Goal: Task Accomplishment & Management: Use online tool/utility

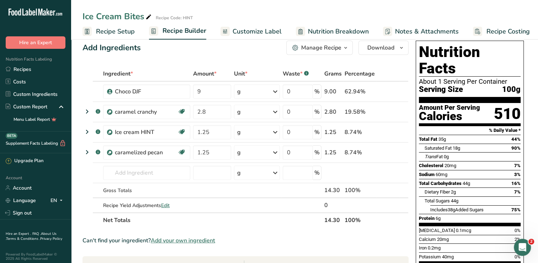
scroll to position [0, 2]
click at [35, 69] on link "Recipes" at bounding box center [35, 69] width 71 height 12
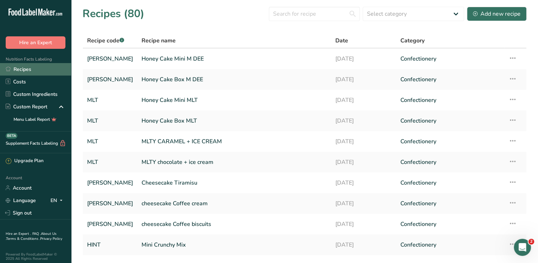
click at [46, 66] on link "Recipes" at bounding box center [35, 69] width 71 height 12
click at [324, 15] on input "text" at bounding box center [314, 14] width 91 height 14
type input "ى"
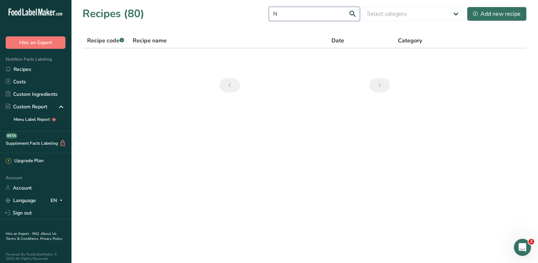
type input "N"
type input "Nogaten"
click at [140, 59] on link "nogatine" at bounding box center [228, 58] width 190 height 15
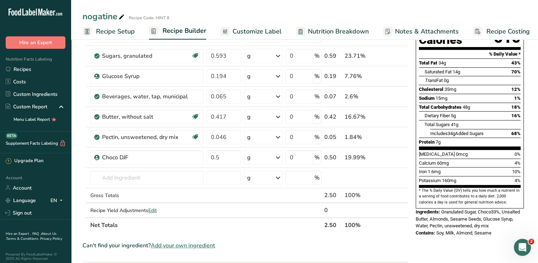
scroll to position [87, 0]
click at [118, 180] on input "text" at bounding box center [147, 177] width 114 height 14
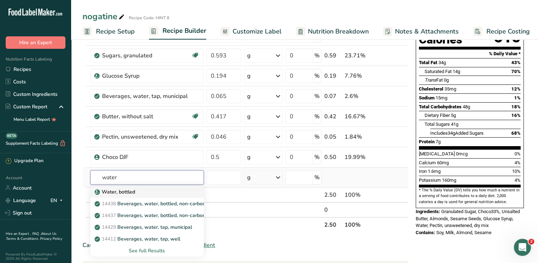
type input "water"
click at [118, 194] on p "Water, bottled" at bounding box center [115, 191] width 39 height 7
type input "Water, bottled"
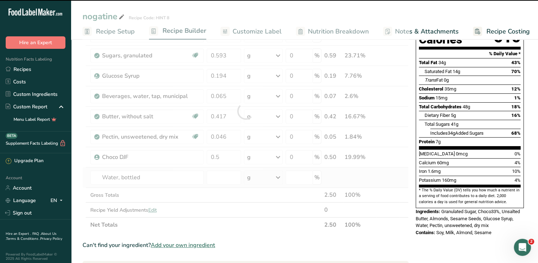
type input "0"
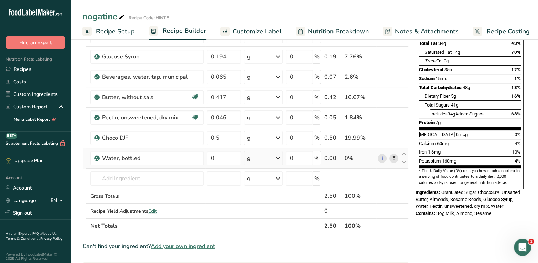
scroll to position [101, 0]
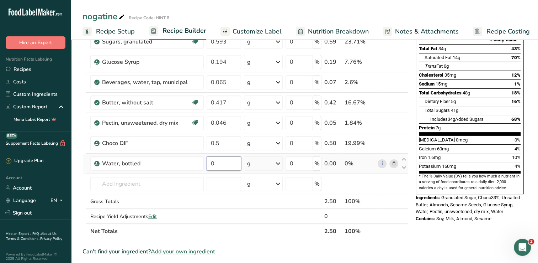
click at [227, 165] on input "0" at bounding box center [224, 163] width 35 height 14
type input "5"
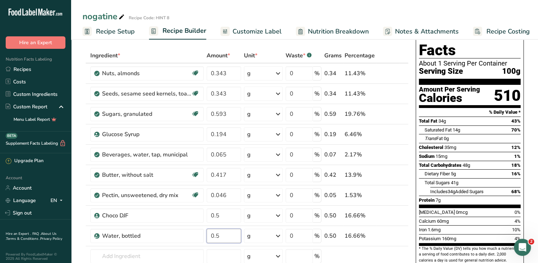
scroll to position [27, 0]
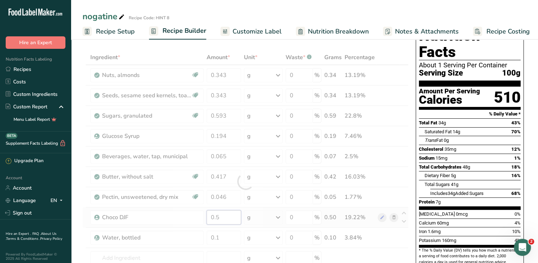
click at [222, 215] on div "Ingredient * Amount * Unit * Waste * .a-a{fill:#347362;}.b-a{fill:#fff;} Grams …" at bounding box center [246, 181] width 326 height 263
click at [219, 237] on div "Ingredient * Amount * Unit * Waste * .a-a{fill:#347362;}.b-a{fill:#fff;} Grams …" at bounding box center [246, 181] width 326 height 263
click at [223, 215] on div "Ingredient * Amount * Unit * Waste * .a-a{fill:#347362;}.b-a{fill:#fff;} Grams …" at bounding box center [246, 181] width 326 height 263
click at [223, 239] on div "Ingredient * Amount * Unit * Waste * .a-a{fill:#347362;}.b-a{fill:#fff;} Grams …" at bounding box center [246, 181] width 326 height 263
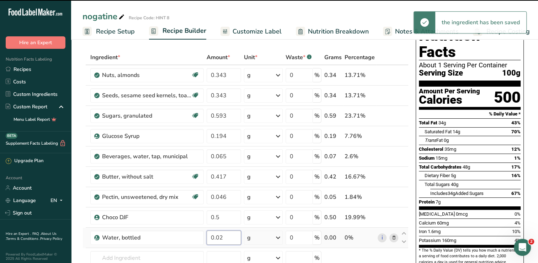
type input "0"
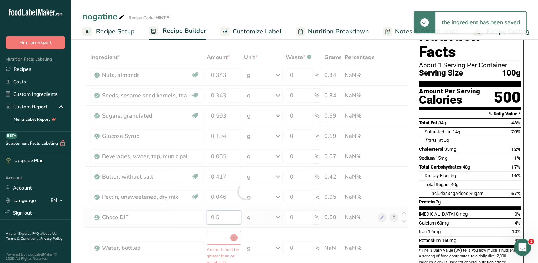
click at [228, 218] on div "Ingredient * Amount * Unit * Waste * .a-a{fill:#347362;}.b-a{fill:#fff;} Grams …" at bounding box center [246, 191] width 326 height 283
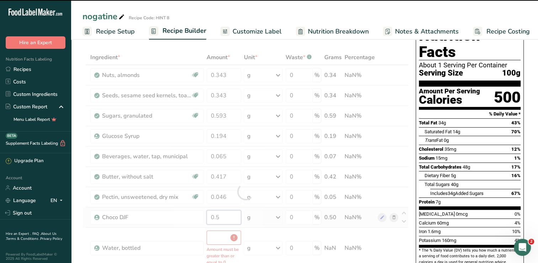
type input "0"
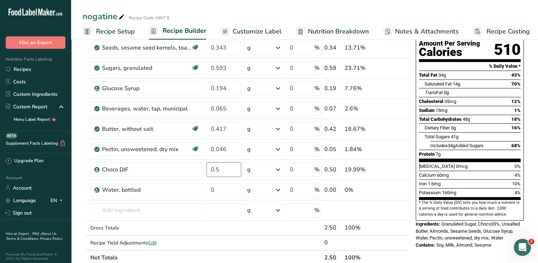
scroll to position [81, 0]
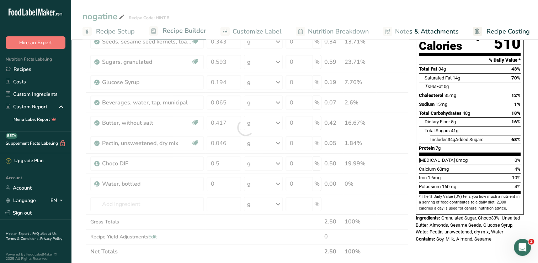
click at [493, 235] on div "Contains: Soy, Milk, Almond, Sesame" at bounding box center [470, 238] width 108 height 7
drag, startPoint x: 493, startPoint y: 221, endPoint x: 489, endPoint y: 221, distance: 4.3
click at [489, 235] on div "Contains: Soy, Milk, Almond, Sesame" at bounding box center [470, 238] width 108 height 7
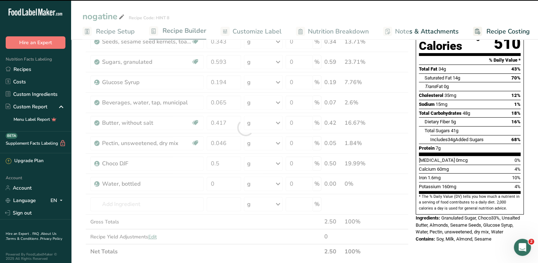
click at [491, 236] on span "Soy, Milk, Almond, Sesame" at bounding box center [464, 238] width 55 height 5
click at [499, 216] on span "Granulated Sugar, Choco33%, Unsalted Butter, Almonds, Sesame Seeds, Glucose Syr…" at bounding box center [468, 224] width 104 height 19
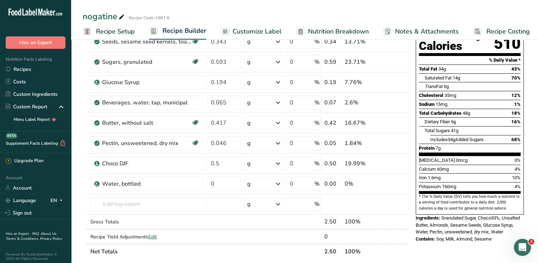
drag, startPoint x: 491, startPoint y: 220, endPoint x: 414, endPoint y: 201, distance: 80.4
click at [414, 201] on div "Nutrition Facts About 1 Serving Per Container Serving Size 100g Amount Per Serv…" at bounding box center [470, 107] width 114 height 278
drag, startPoint x: 414, startPoint y: 201, endPoint x: 429, endPoint y: 204, distance: 15.6
click at [429, 214] on div "Ingredients: Granulated Sugar, Choco33%, Unsalted Butter, Almonds, Sesame Seeds…" at bounding box center [470, 224] width 108 height 21
copy div "Ingredients: Granulated Sugar, Choco33%, Unsalted Butter, Almonds, Sesame Seeds…"
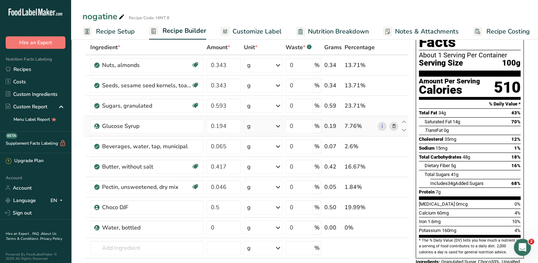
scroll to position [0, 0]
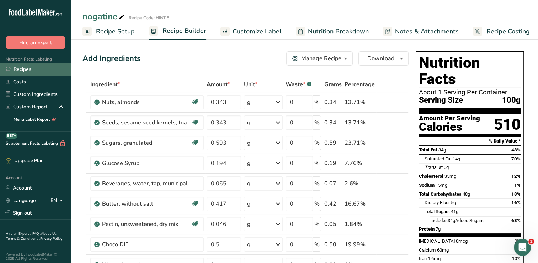
click at [14, 64] on link "Recipes" at bounding box center [35, 69] width 71 height 12
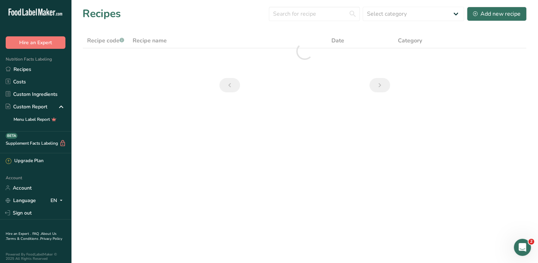
click at [304, 21] on div "Recipes Select category All Baked Goods [GEOGRAPHIC_DATA] Confectionery Cooked …" at bounding box center [305, 14] width 444 height 16
click at [304, 17] on input "text" at bounding box center [314, 14] width 91 height 14
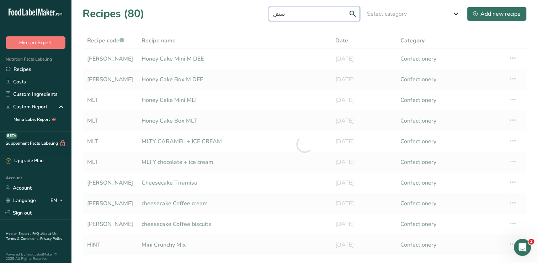
type input "س"
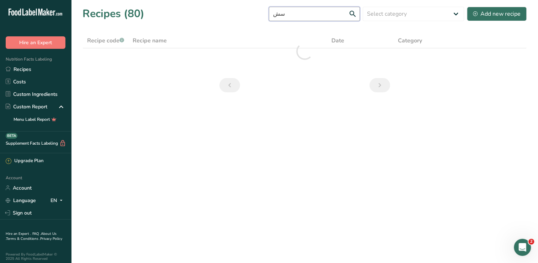
type input "س"
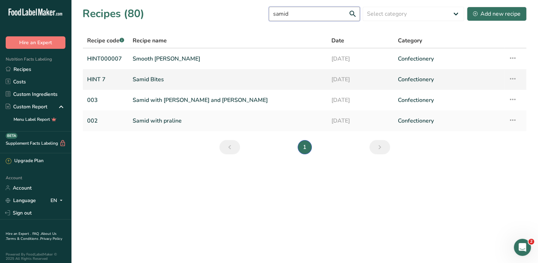
type input "samid"
click at [201, 75] on link "Samid Bites" at bounding box center [228, 79] width 190 height 15
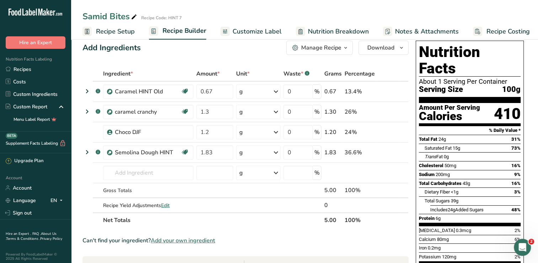
scroll to position [10, 0]
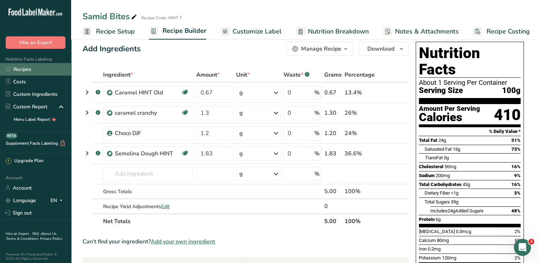
click at [36, 69] on link "Recipes" at bounding box center [35, 69] width 71 height 12
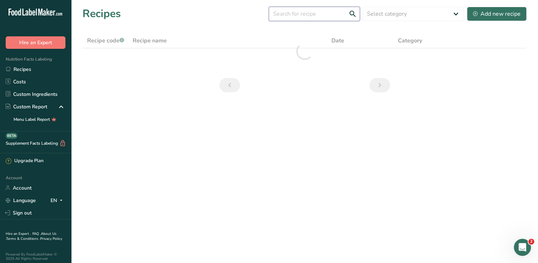
click at [327, 12] on input "text" at bounding box center [314, 14] width 91 height 14
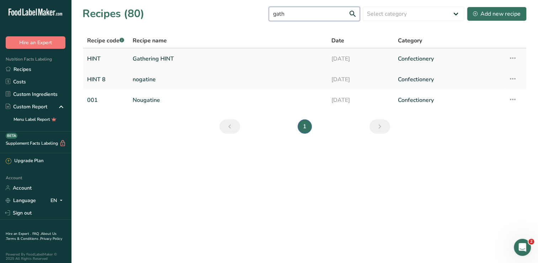
type input "gath"
click at [178, 61] on link "Gathering HINT" at bounding box center [228, 58] width 190 height 15
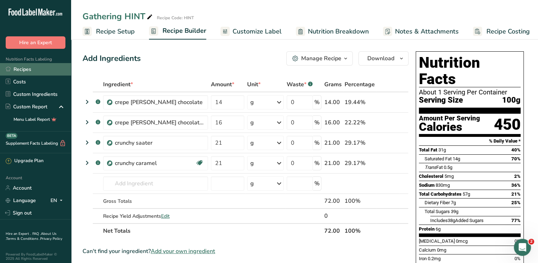
click at [35, 72] on link "Recipes" at bounding box center [35, 69] width 71 height 12
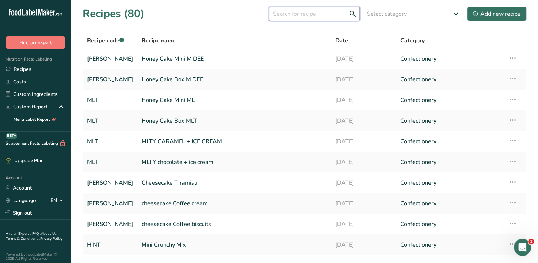
click at [322, 16] on input "text" at bounding box center [314, 14] width 91 height 14
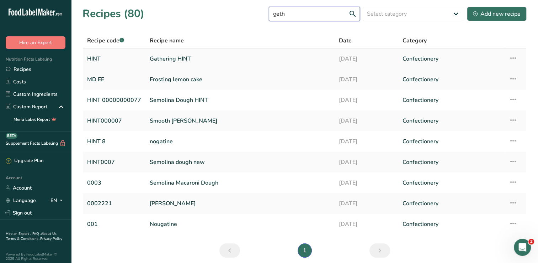
type input "geth"
click at [222, 53] on link "Gathering HINT" at bounding box center [240, 58] width 181 height 15
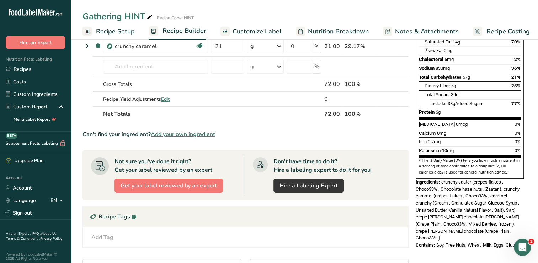
scroll to position [117, 0]
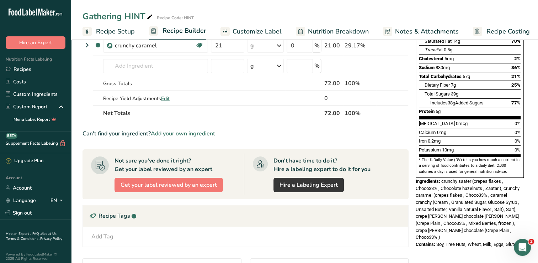
drag, startPoint x: 520, startPoint y: 220, endPoint x: 416, endPoint y: 165, distance: 118.0
click at [416, 165] on div "Nutrition Facts About 1 Serving Per Container Serving Size 100g Amount Per Serv…" at bounding box center [470, 91] width 114 height 320
drag, startPoint x: 416, startPoint y: 165, endPoint x: 430, endPoint y: 167, distance: 14.0
click at [430, 178] on div "Ingredients: crunchy saater (crepes flakes , Choco33% , Chocolate hazelnuts , Z…" at bounding box center [470, 209] width 108 height 63
click at [425, 178] on div "Ingredients: crunchy saater (crepes flakes , Choco33% , Chocolate hazelnuts , Z…" at bounding box center [470, 209] width 108 height 63
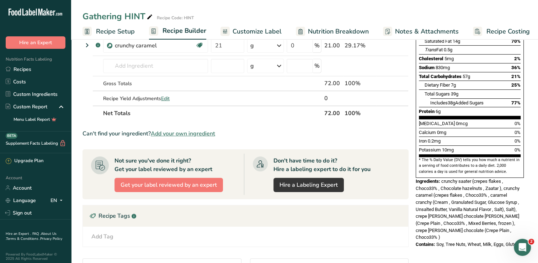
drag, startPoint x: 520, startPoint y: 219, endPoint x: 416, endPoint y: 163, distance: 117.8
click at [416, 163] on div "Nutrition Facts About 1 Serving Per Container Serving Size 100g Amount Per Serv…" at bounding box center [470, 91] width 114 height 320
drag, startPoint x: 416, startPoint y: 163, endPoint x: 437, endPoint y: 167, distance: 22.0
copy div "Ingredients: crunchy saater (crepes flakes , Choco33% , Chocolate hazelnuts , Z…"
